Goal: Find contact information: Find contact information

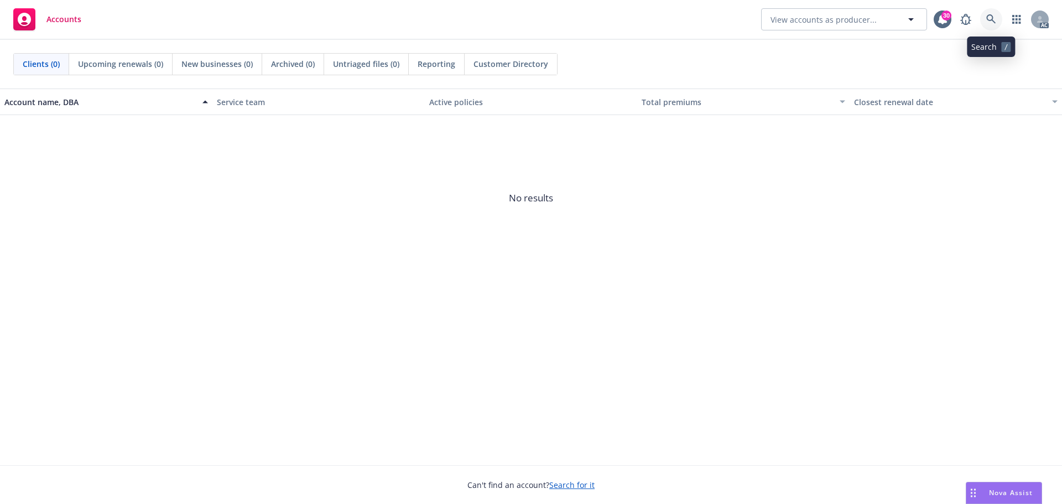
click at [986, 19] on icon at bounding box center [991, 19] width 10 height 10
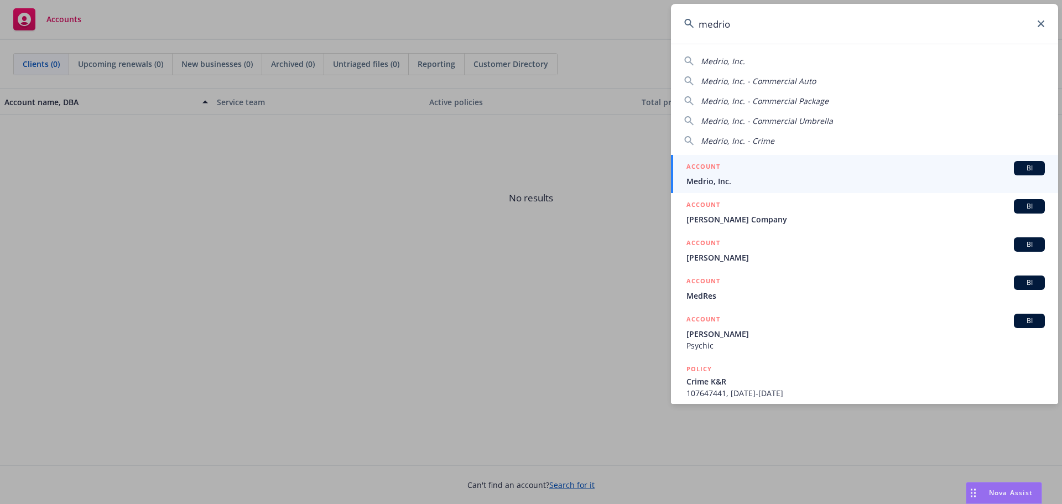
click at [754, 59] on div "Medrio, Inc." at bounding box center [864, 61] width 361 height 12
type input "Medrio, Inc."
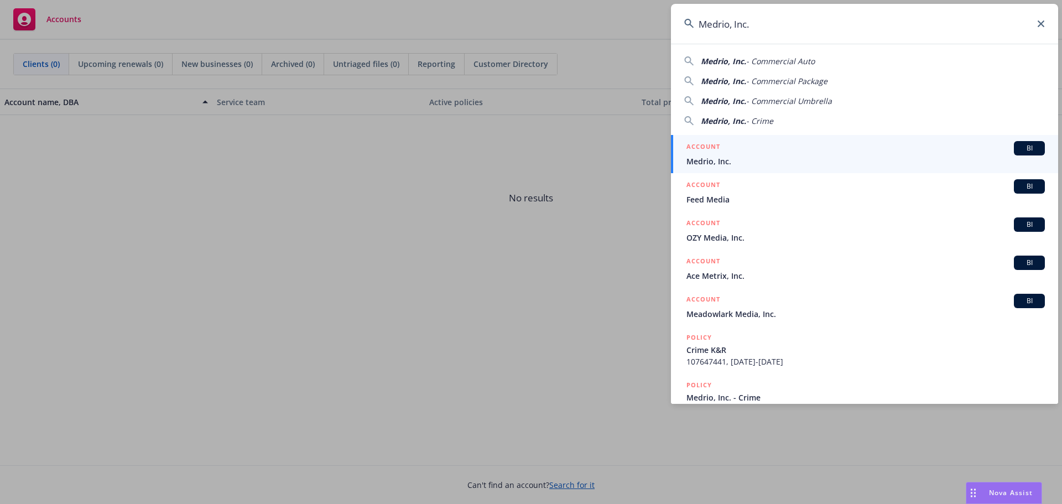
click at [721, 159] on span "Medrio, Inc." at bounding box center [865, 161] width 358 height 12
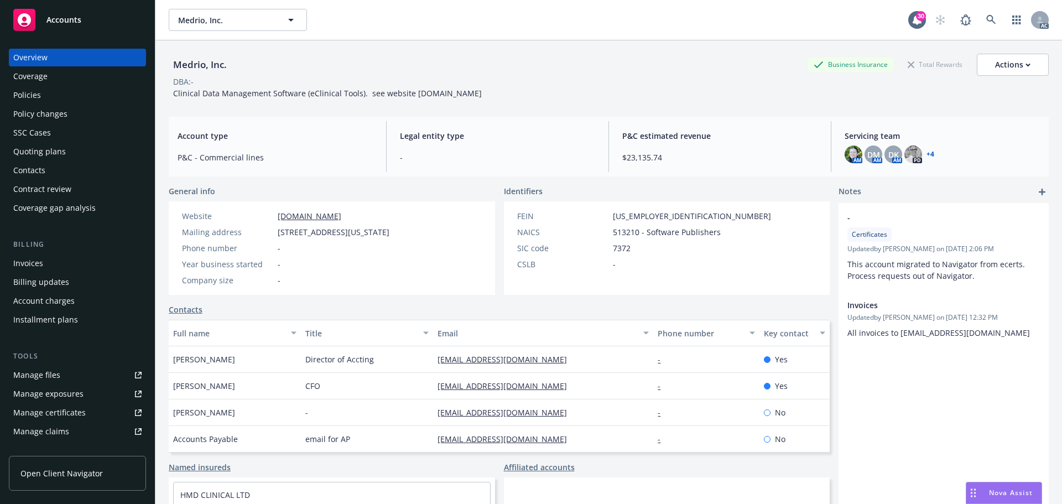
click at [48, 90] on div "Policies" at bounding box center [77, 95] width 128 height 18
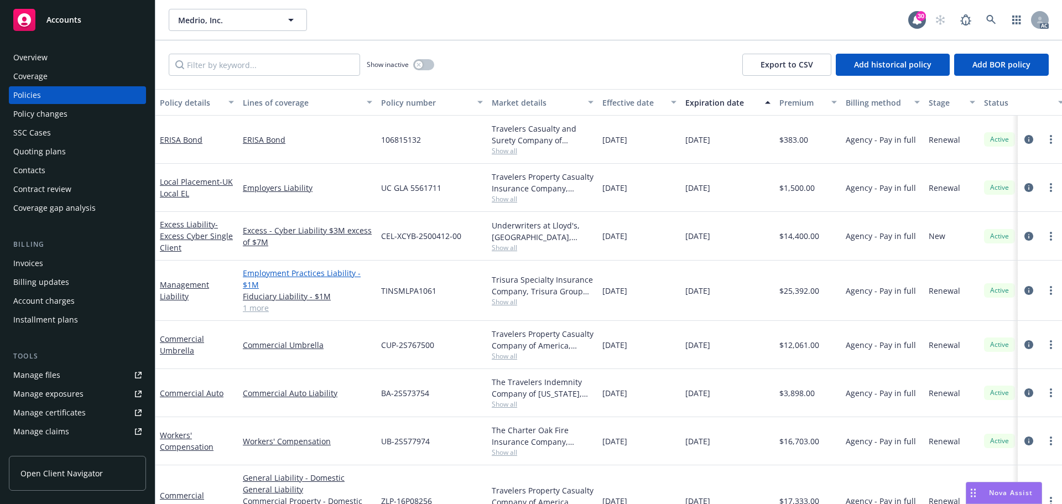
click at [281, 273] on link "Employment Practices Liability - $1M" at bounding box center [307, 278] width 129 height 23
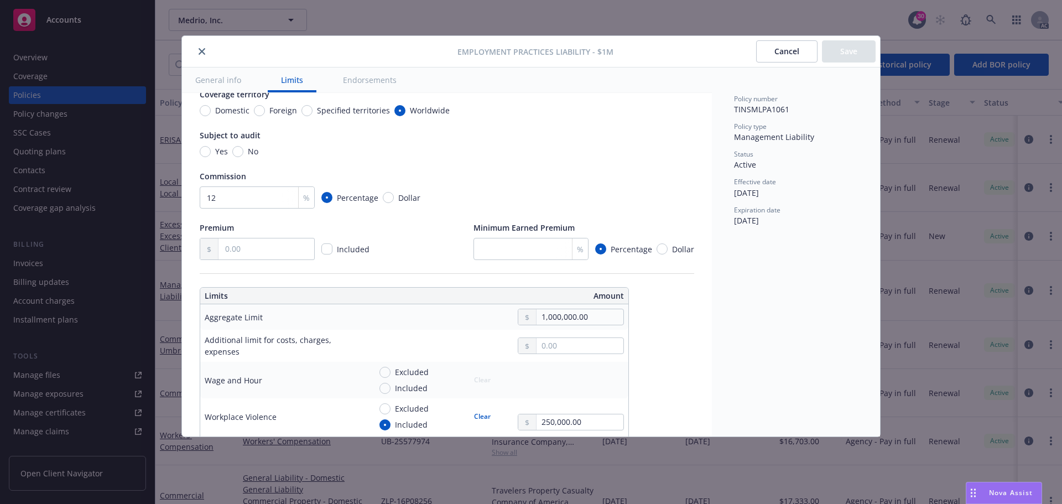
scroll to position [387, 0]
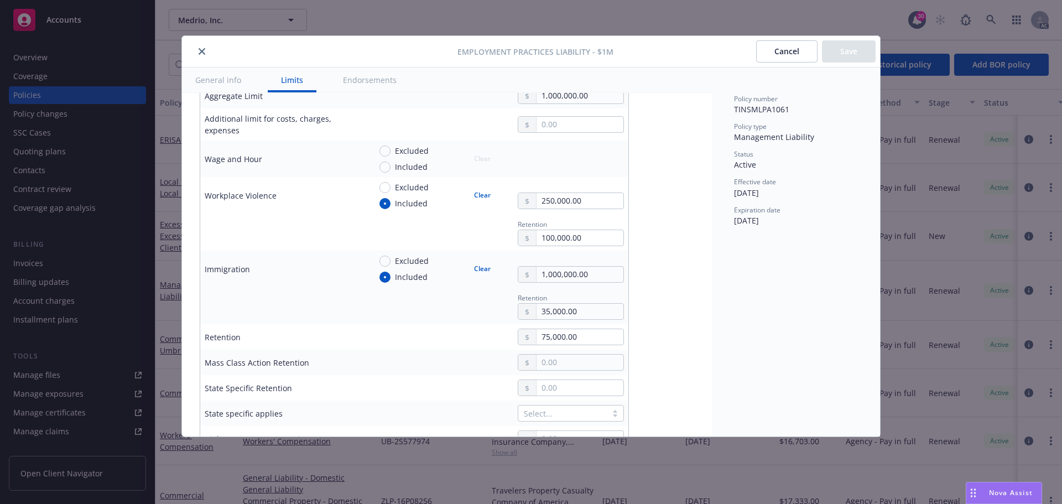
click at [203, 55] on button "close" at bounding box center [201, 51] width 13 height 13
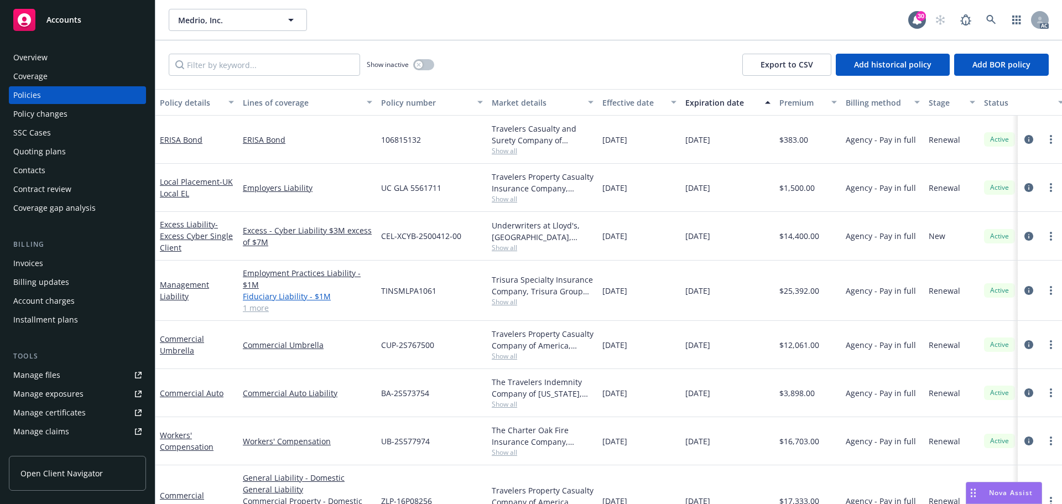
drag, startPoint x: 192, startPoint y: 284, endPoint x: 363, endPoint y: 295, distance: 171.3
click at [363, 295] on link "Fiduciary Liability - $1M" at bounding box center [307, 296] width 129 height 12
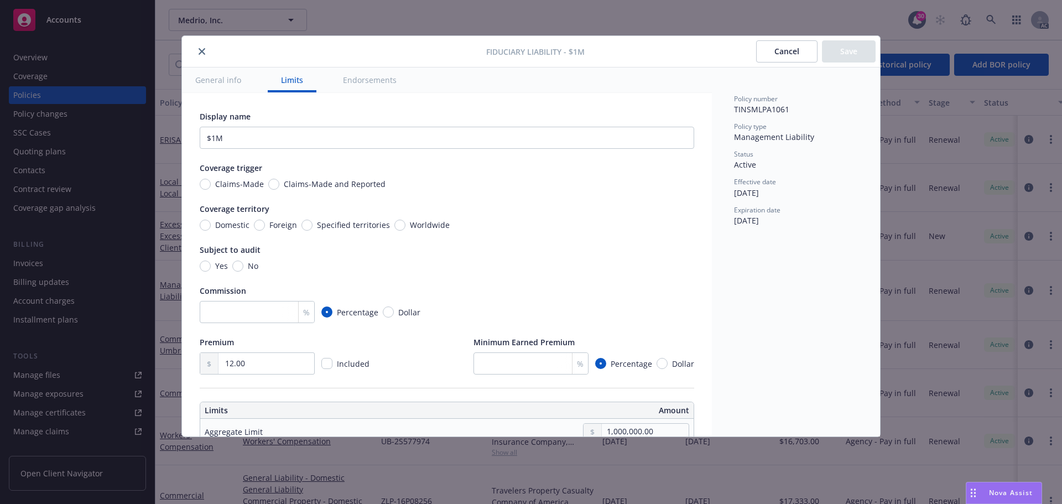
click at [204, 50] on icon "close" at bounding box center [202, 51] width 7 height 7
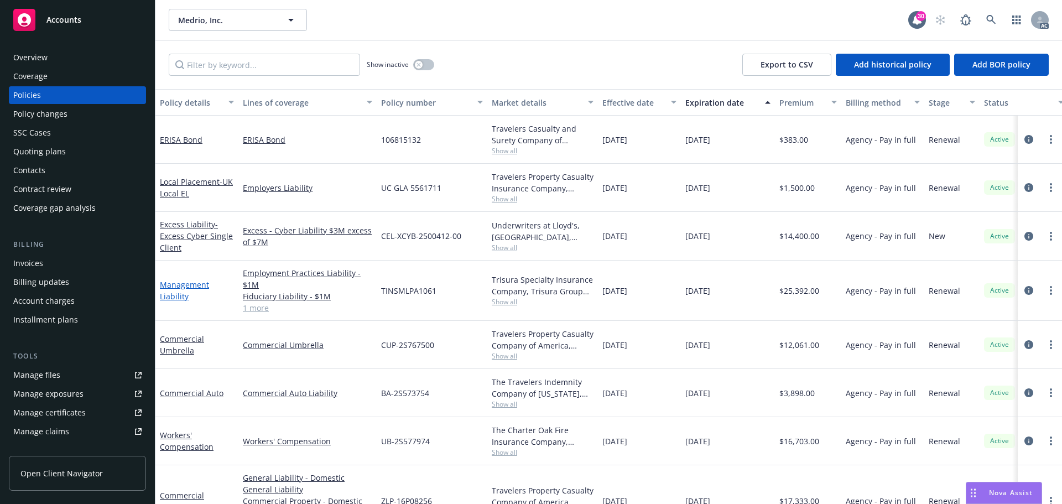
click at [190, 287] on link "Management Liability" at bounding box center [184, 290] width 49 height 22
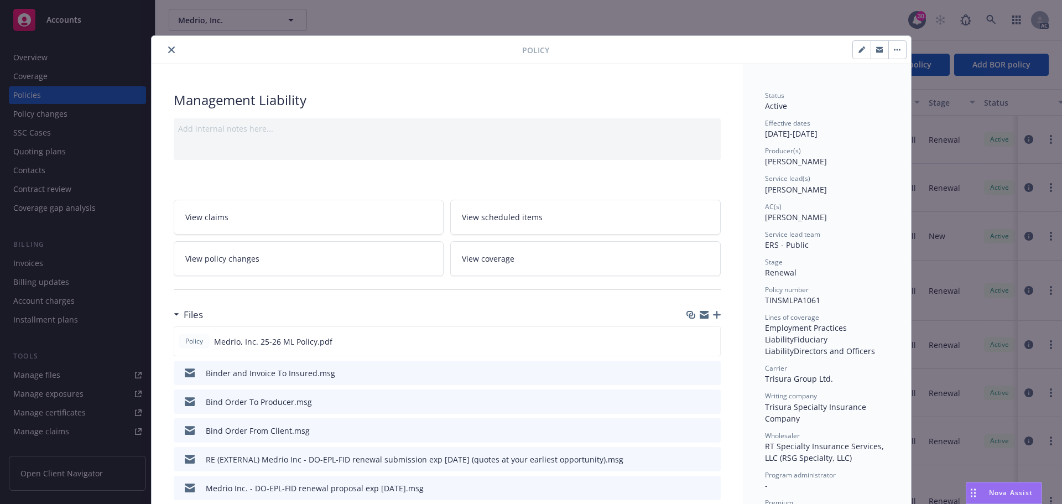
drag, startPoint x: 166, startPoint y: 48, endPoint x: 179, endPoint y: 64, distance: 20.6
click at [168, 48] on icon "close" at bounding box center [171, 49] width 7 height 7
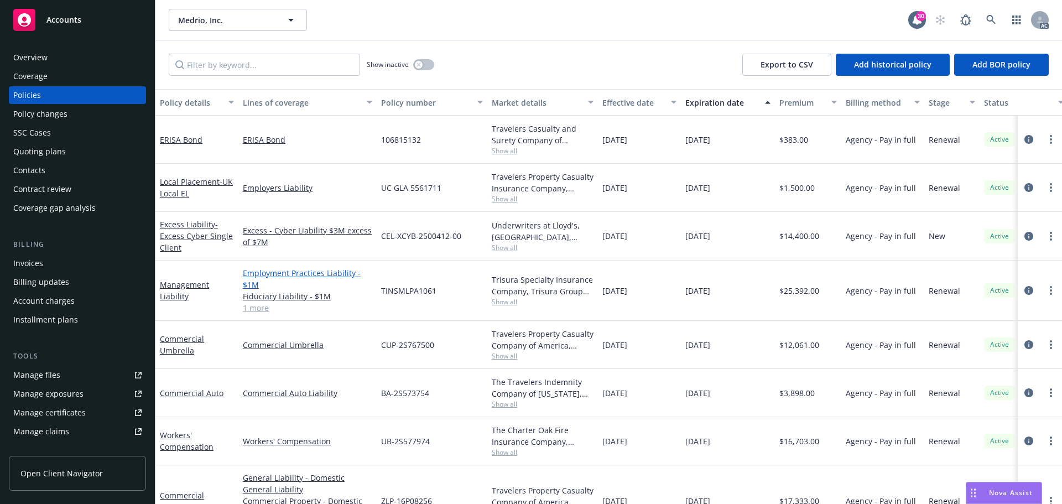
click at [260, 274] on link "Employment Practices Liability - $1M" at bounding box center [307, 278] width 129 height 23
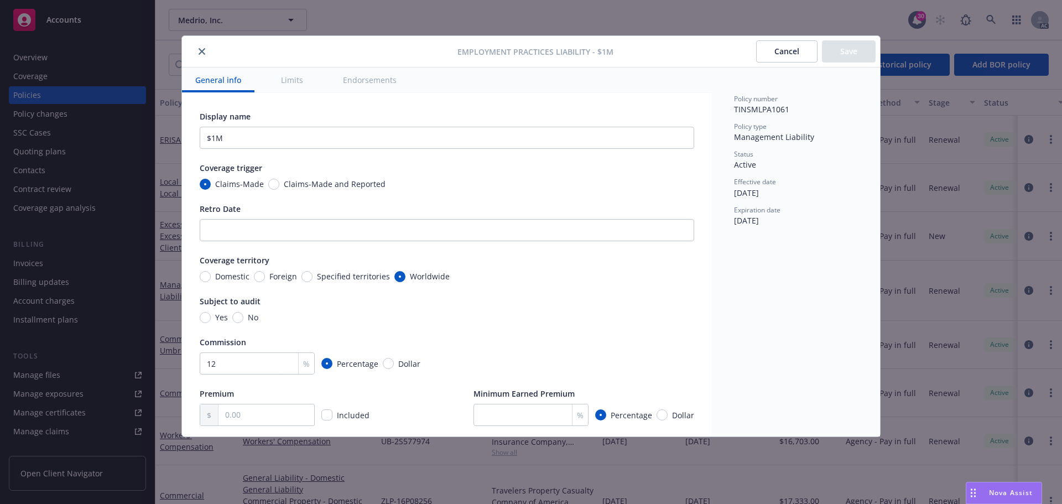
click at [202, 48] on button "close" at bounding box center [201, 51] width 13 height 13
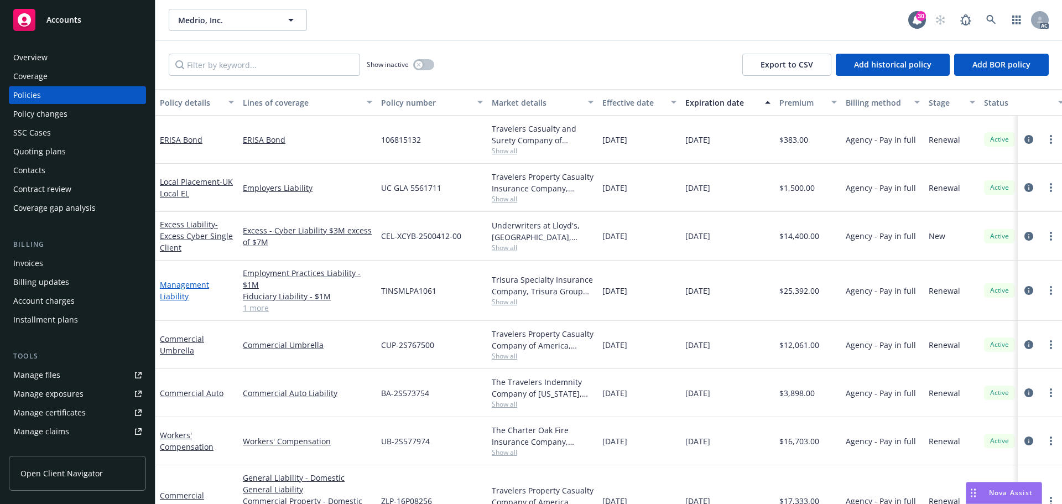
click at [184, 283] on link "Management Liability" at bounding box center [184, 290] width 49 height 22
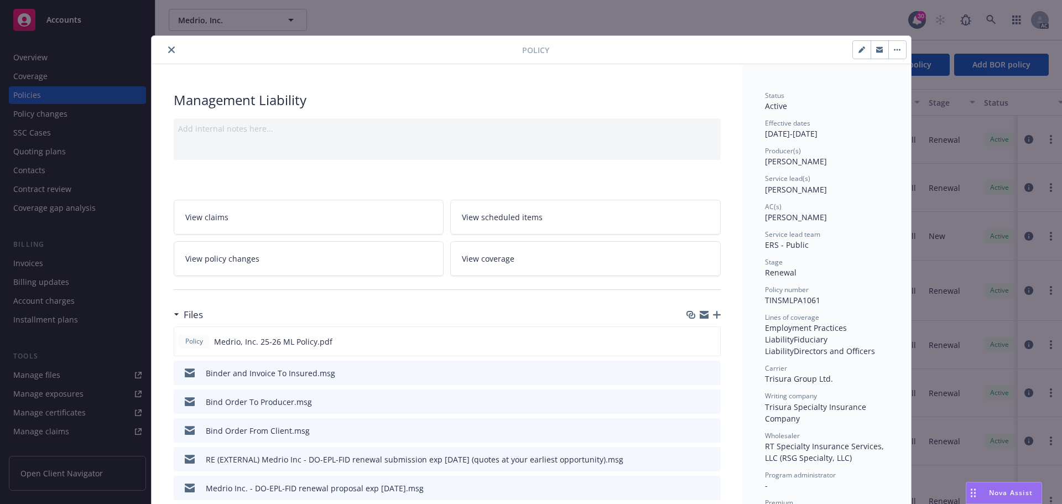
scroll to position [33, 0]
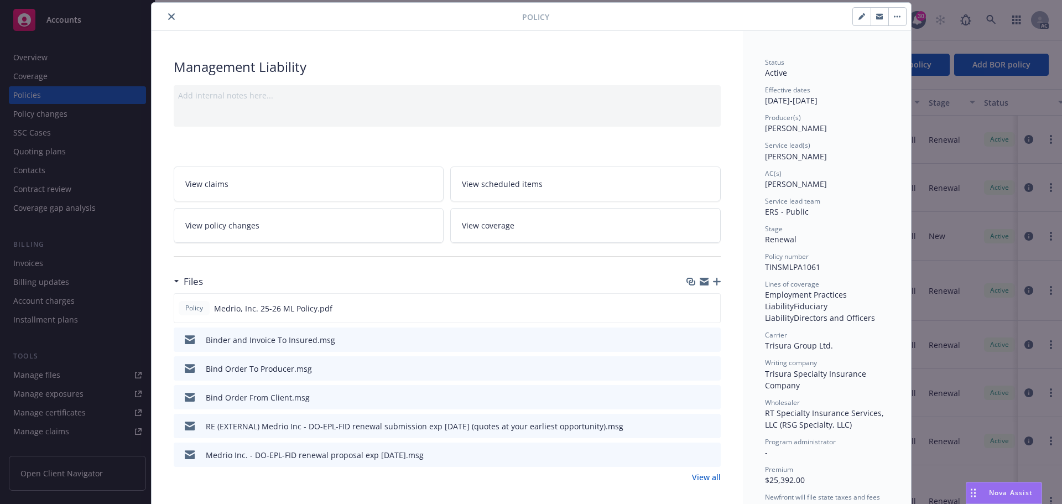
click at [168, 14] on icon "close" at bounding box center [171, 16] width 7 height 7
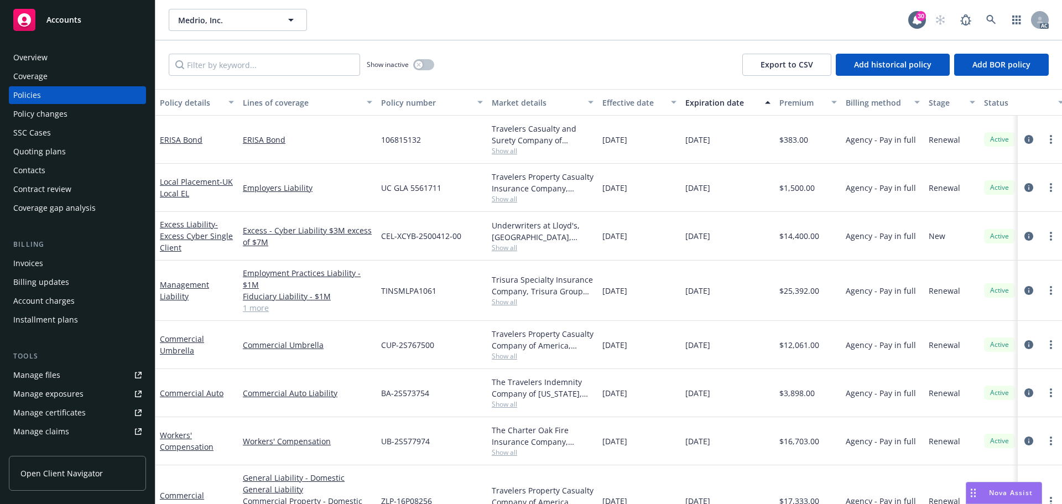
click at [48, 63] on div "Overview" at bounding box center [77, 58] width 128 height 18
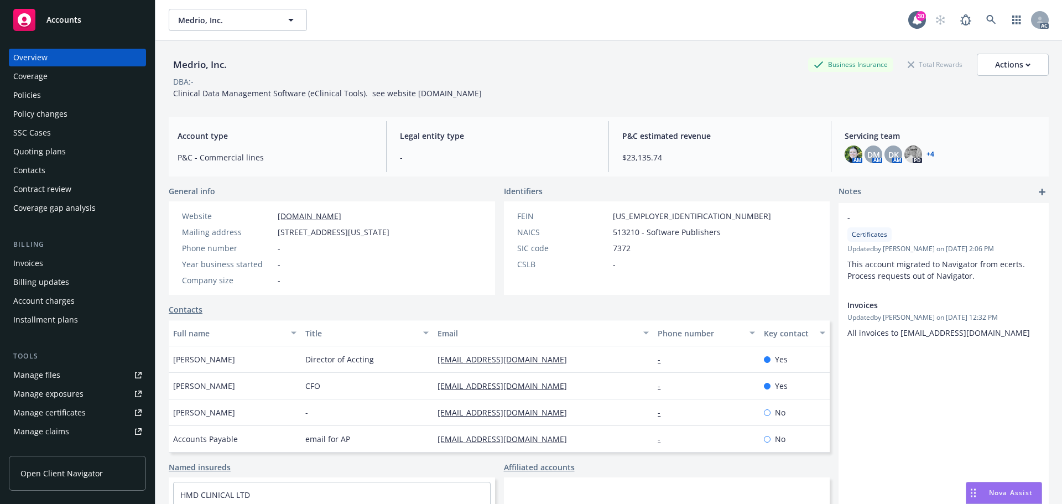
click at [926, 154] on link "+ 4" at bounding box center [930, 154] width 8 height 7
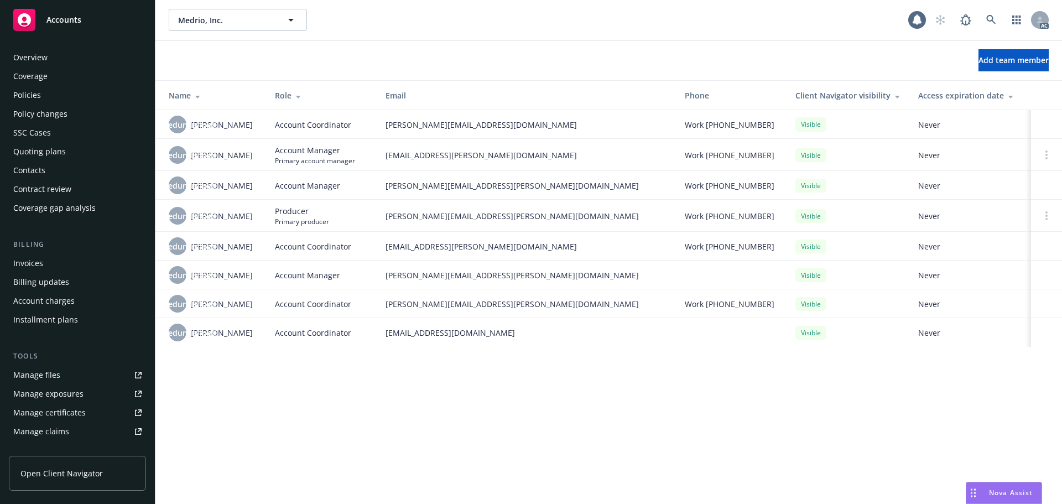
scroll to position [217, 0]
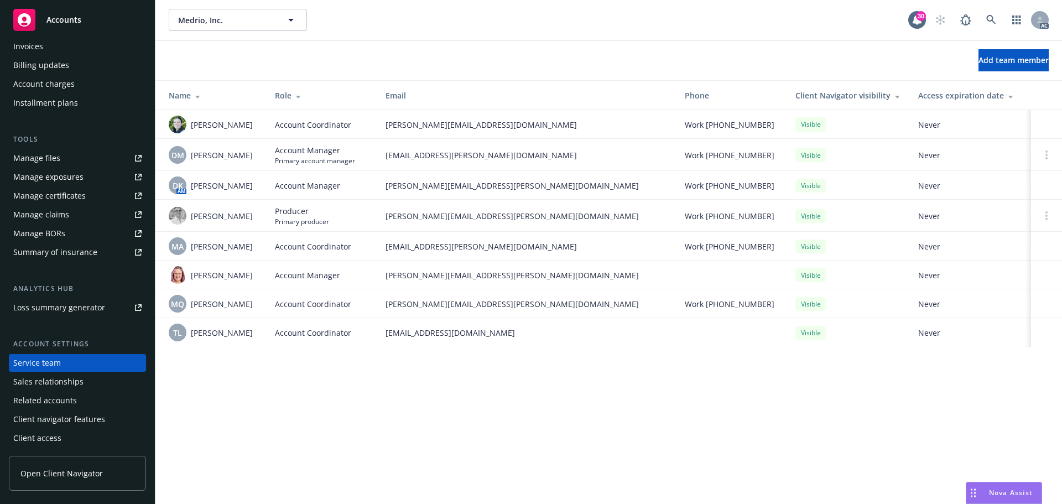
click at [232, 300] on span "[PERSON_NAME]" at bounding box center [222, 304] width 62 height 12
